Goal: Information Seeking & Learning: Learn about a topic

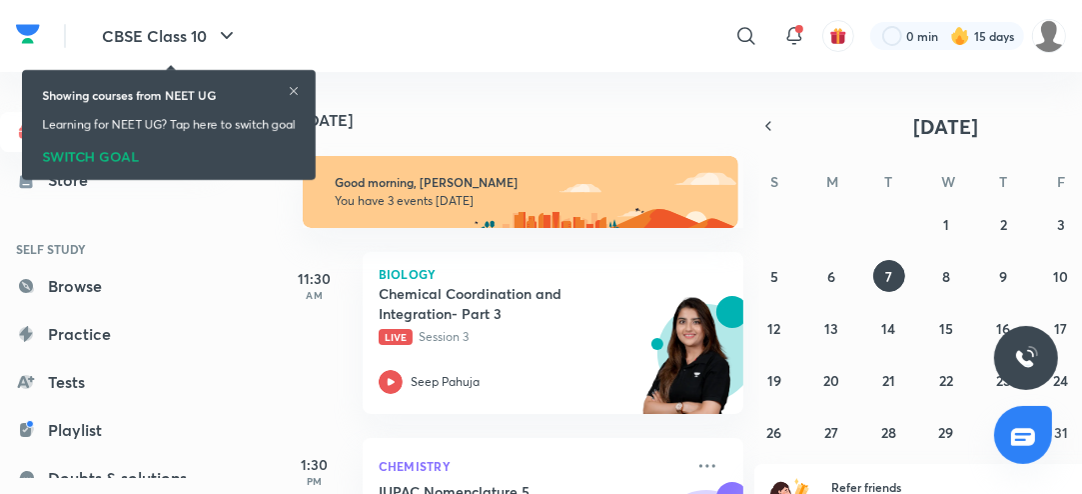
scroll to position [99, 0]
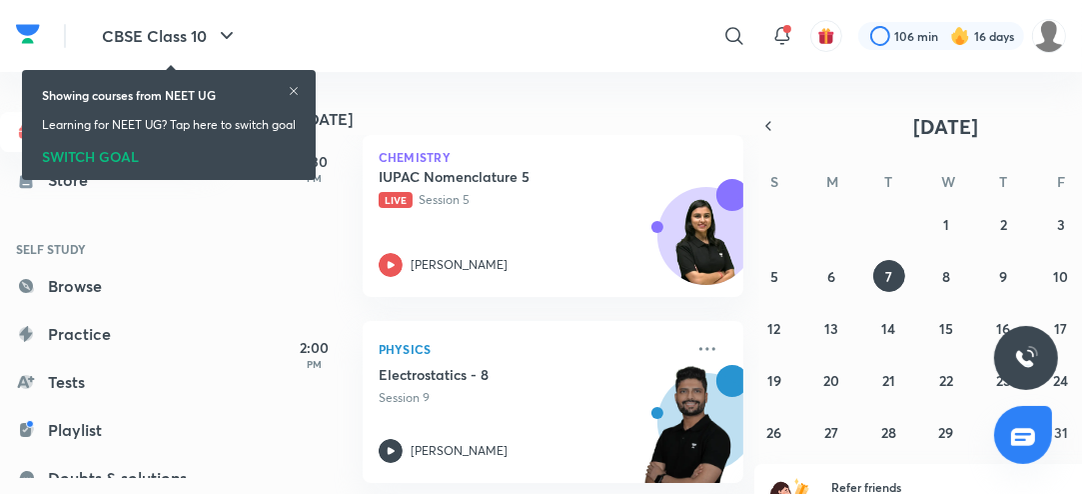
scroll to position [304, 0]
click at [389, 262] on icon at bounding box center [391, 263] width 7 height 7
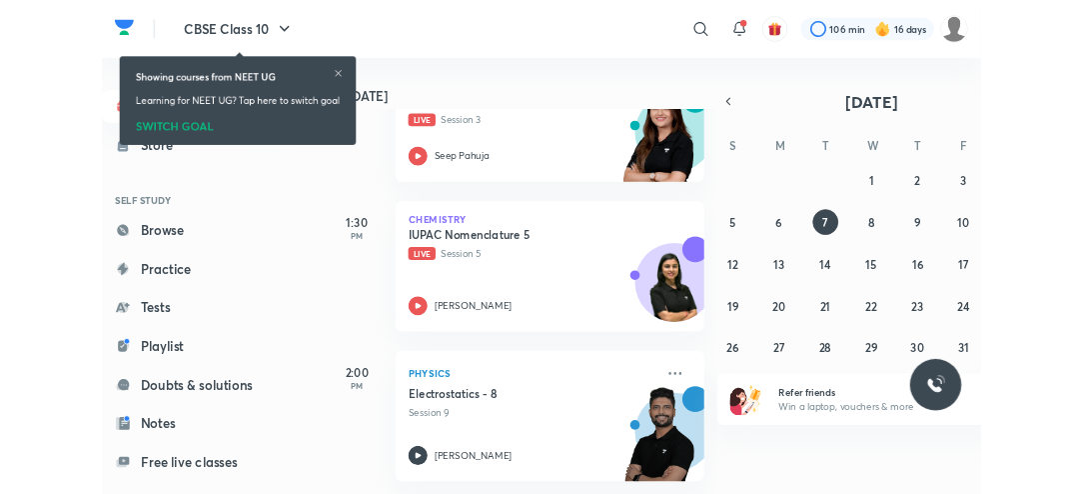
scroll to position [200, 0]
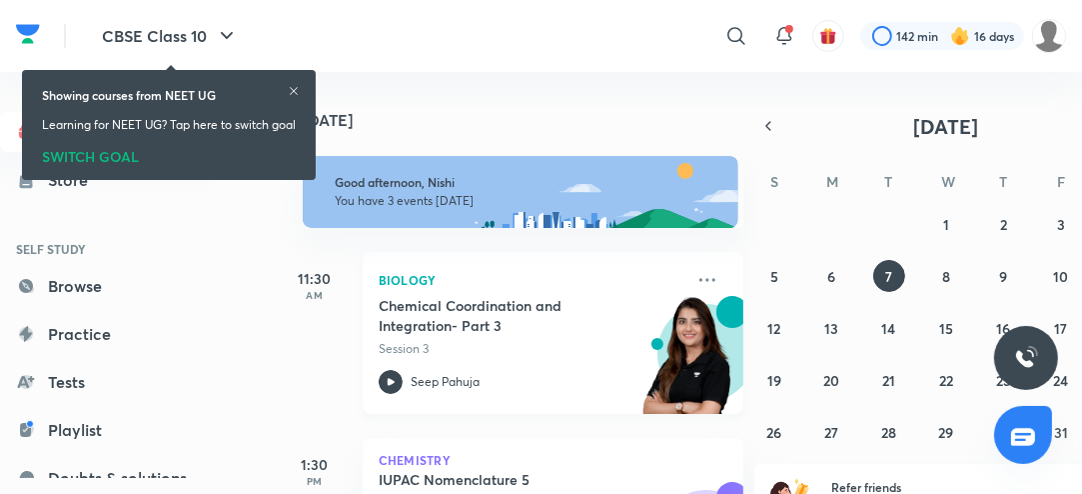
scroll to position [308, 0]
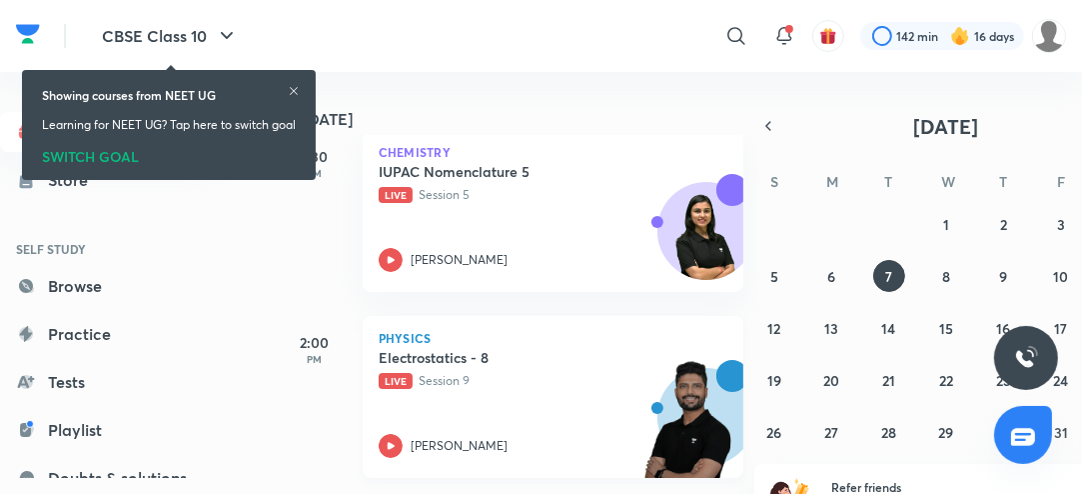
click at [394, 453] on icon at bounding box center [391, 446] width 24 height 24
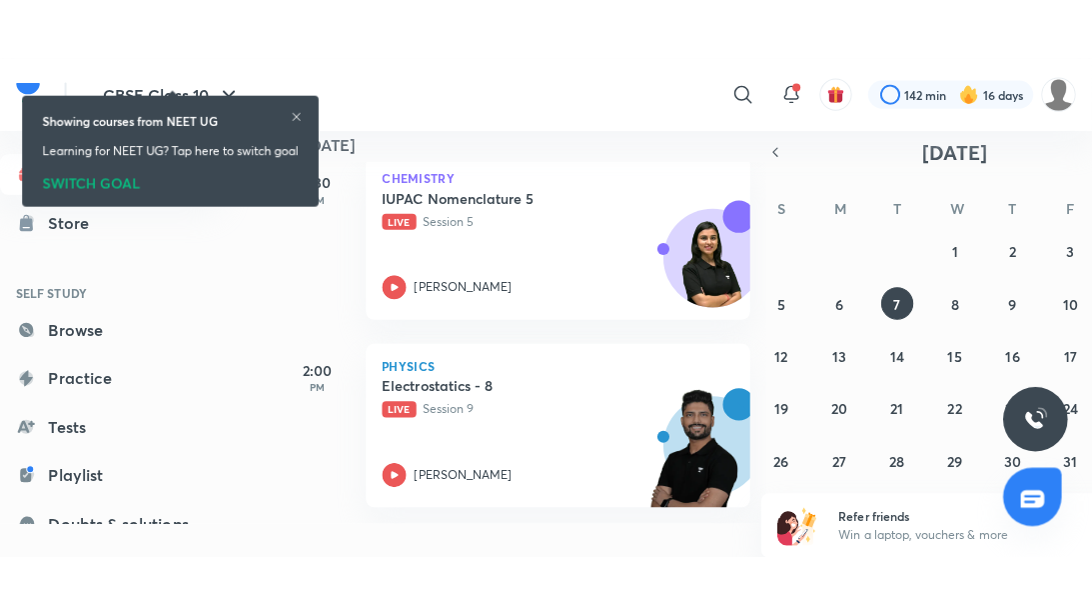
scroll to position [200, 0]
